Goal: Check status: Check status

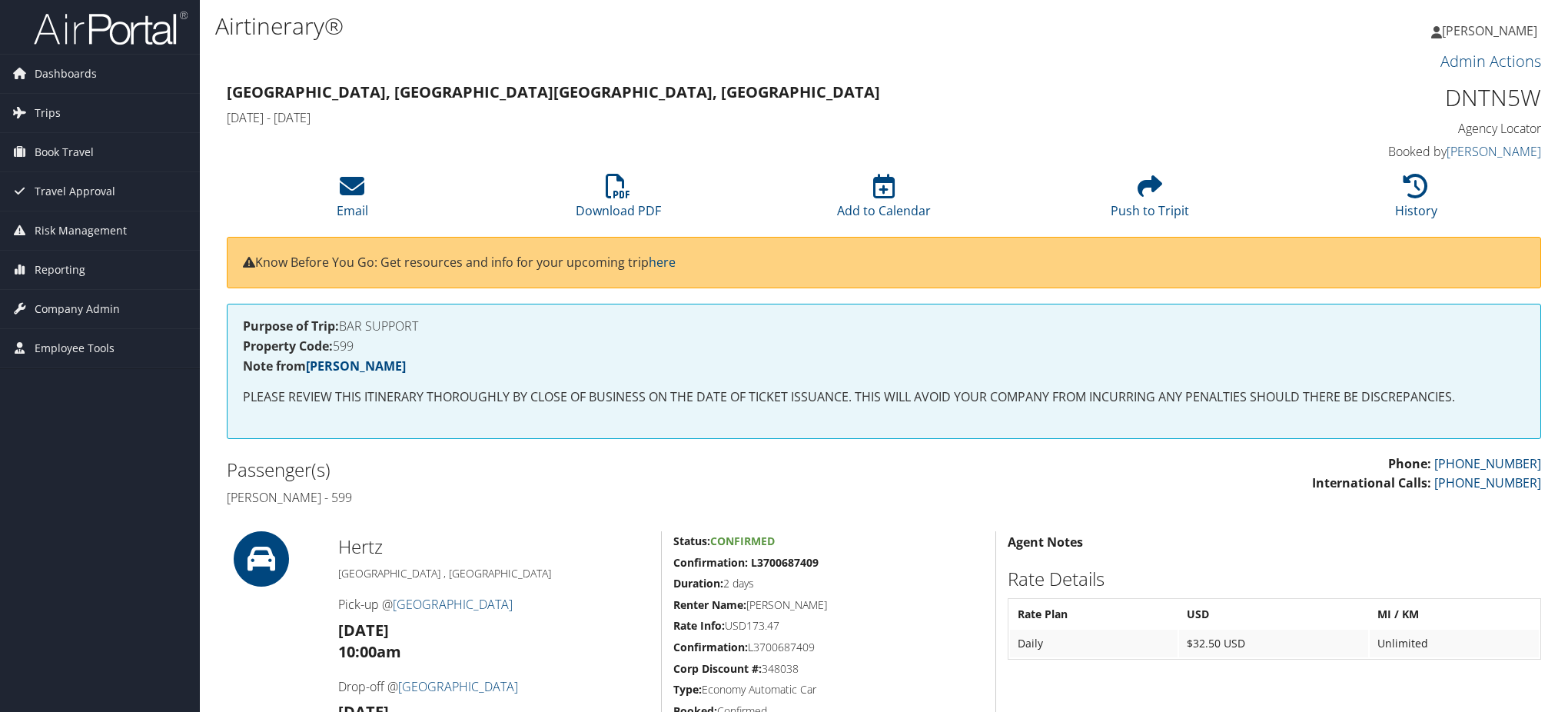
scroll to position [512, 0]
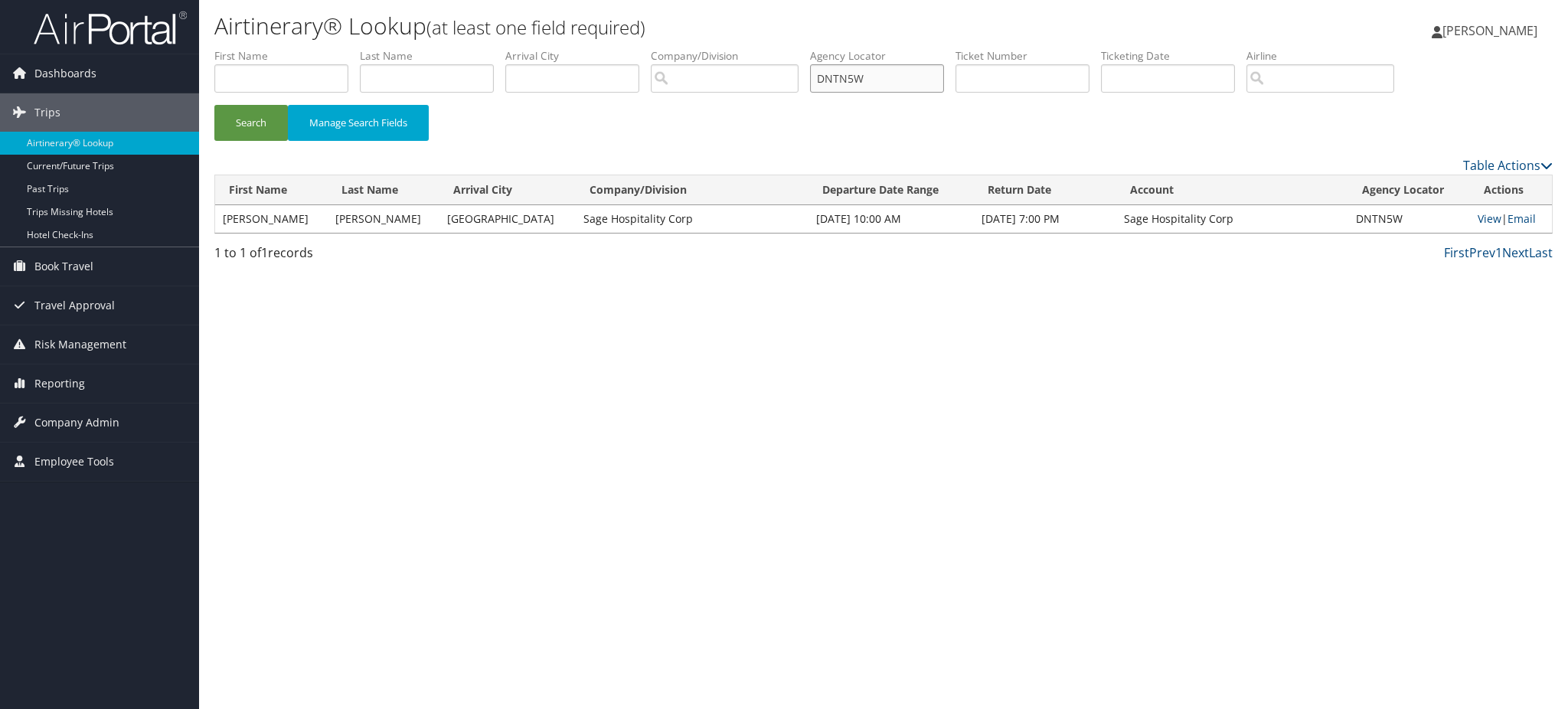
drag, startPoint x: 894, startPoint y: 79, endPoint x: 761, endPoint y: 92, distance: 133.6
click at [761, 48] on ul "First Name Last Name Departure City Arrival City Company/Division Airport/City …" at bounding box center [883, 48] width 1338 height 0
paste input "J2XSG"
type input "DJ2XSG"
click at [254, 122] on button "Search" at bounding box center [251, 122] width 73 height 36
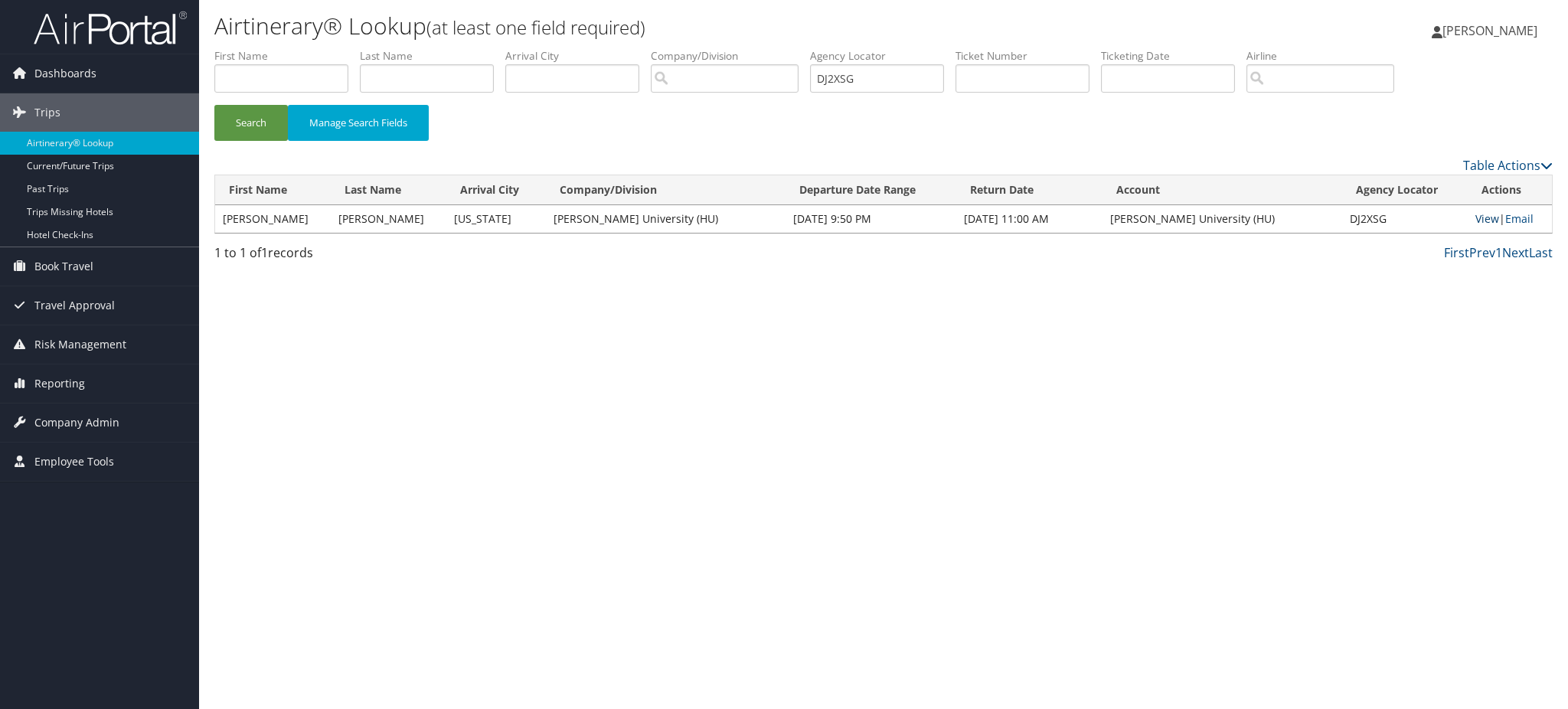
click at [1476, 220] on link "View" at bounding box center [1486, 218] width 24 height 14
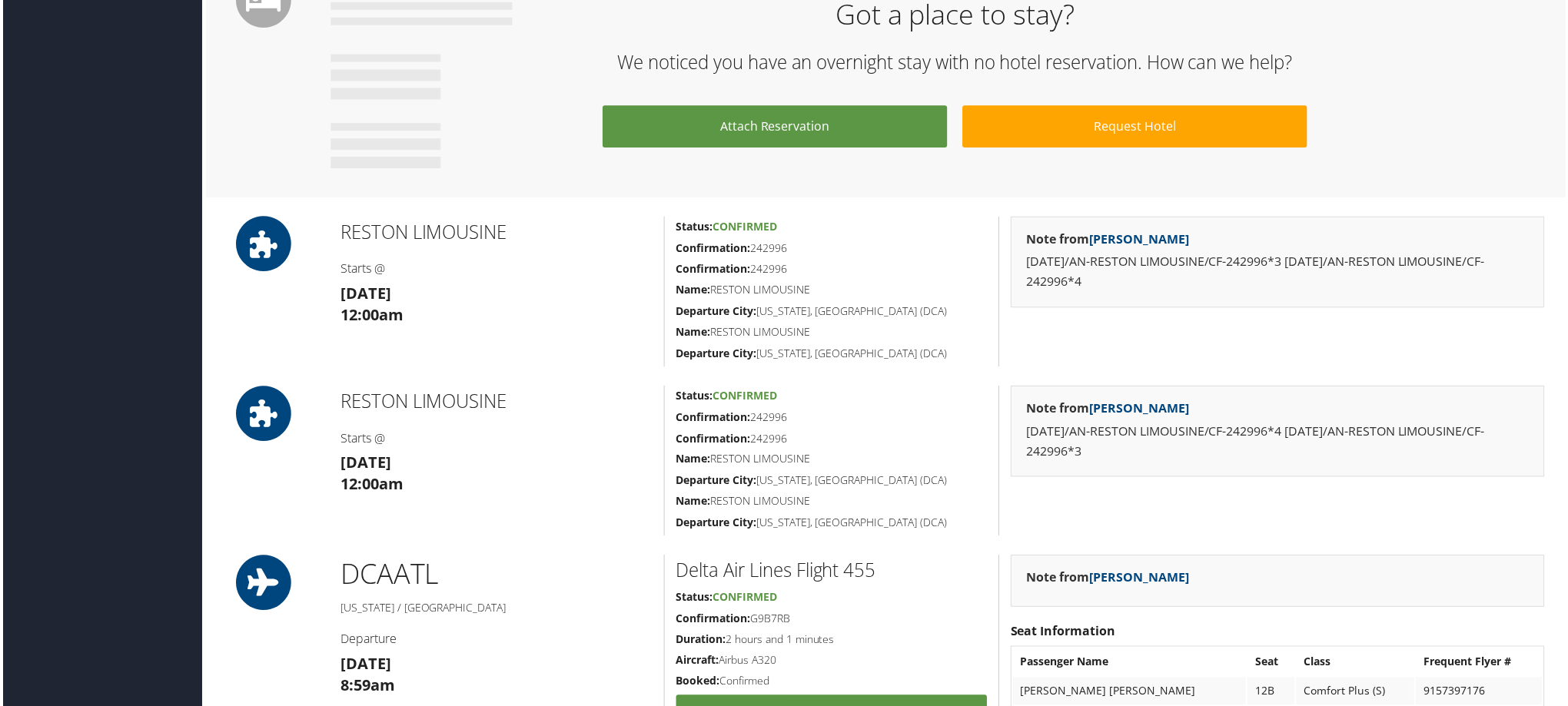
scroll to position [1308, 0]
